Goal: Information Seeking & Learning: Find specific page/section

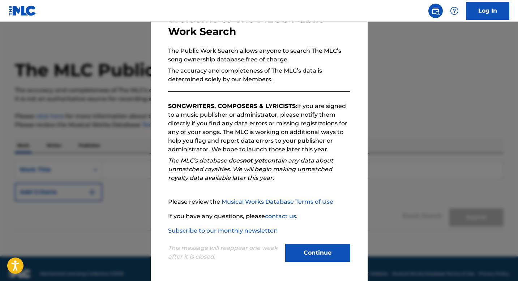
click at [299, 250] on button "Continue" at bounding box center [317, 253] width 65 height 18
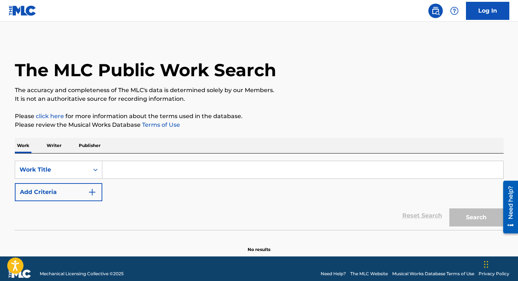
click at [78, 191] on button "Add Criteria" at bounding box center [59, 192] width 88 height 18
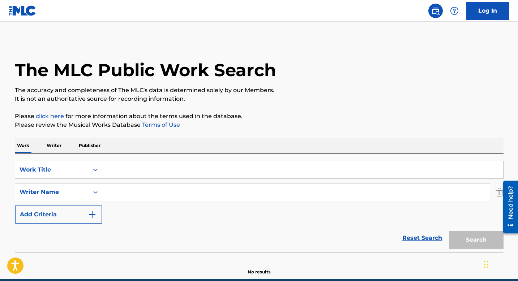
click at [134, 189] on input "Search Form" at bounding box center [296, 192] width 388 height 17
type input "[PERSON_NAME]"
click at [129, 161] on input "Search Form" at bounding box center [302, 169] width 401 height 17
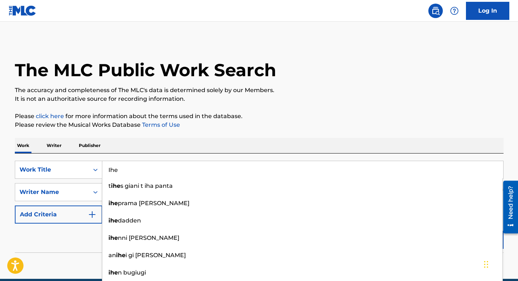
type input "Ihe"
click at [61, 239] on div "Reset Search Search" at bounding box center [259, 238] width 489 height 29
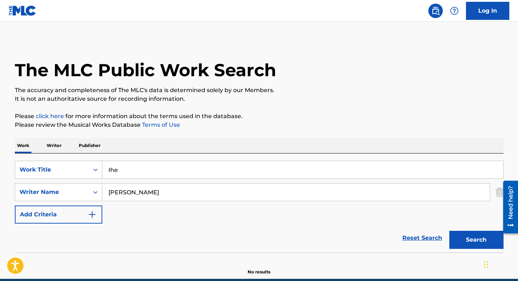
click at [473, 240] on button "Search" at bounding box center [477, 240] width 54 height 18
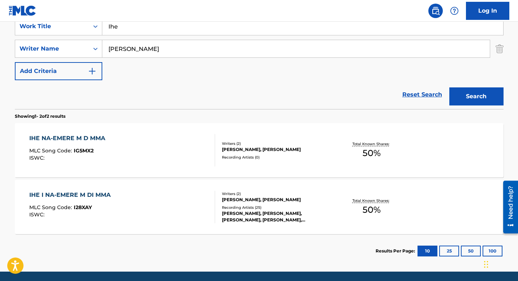
scroll to position [147, 0]
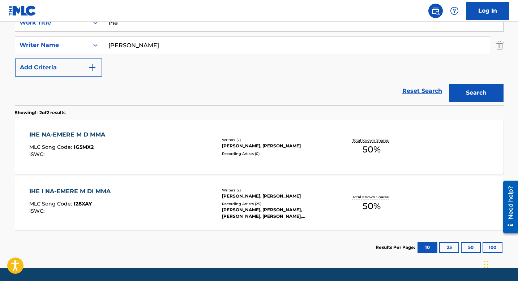
click at [72, 131] on div "IHE NA-EMERE M D MMA" at bounding box center [69, 135] width 80 height 9
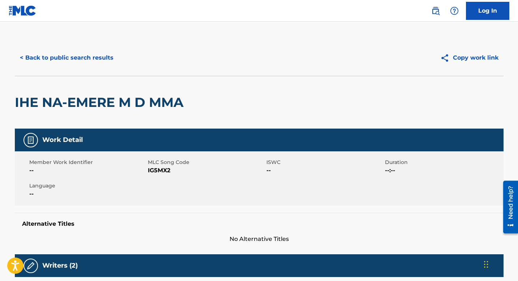
click at [39, 58] on button "< Back to public search results" at bounding box center [67, 58] width 104 height 18
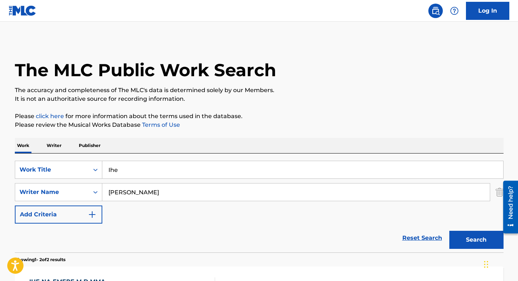
scroll to position [128, 0]
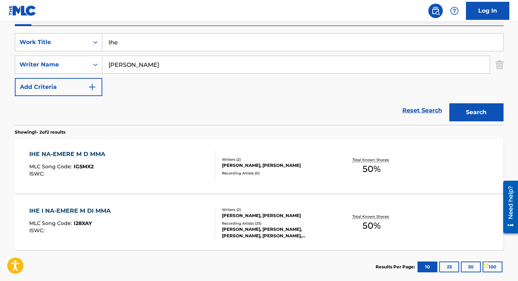
click at [349, 226] on div "Total Known Shares: 50 %" at bounding box center [371, 223] width 81 height 22
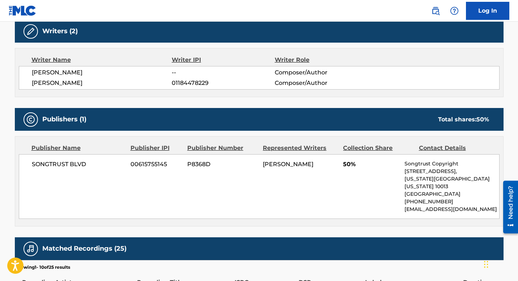
scroll to position [234, 0]
